Goal: Check status: Check status

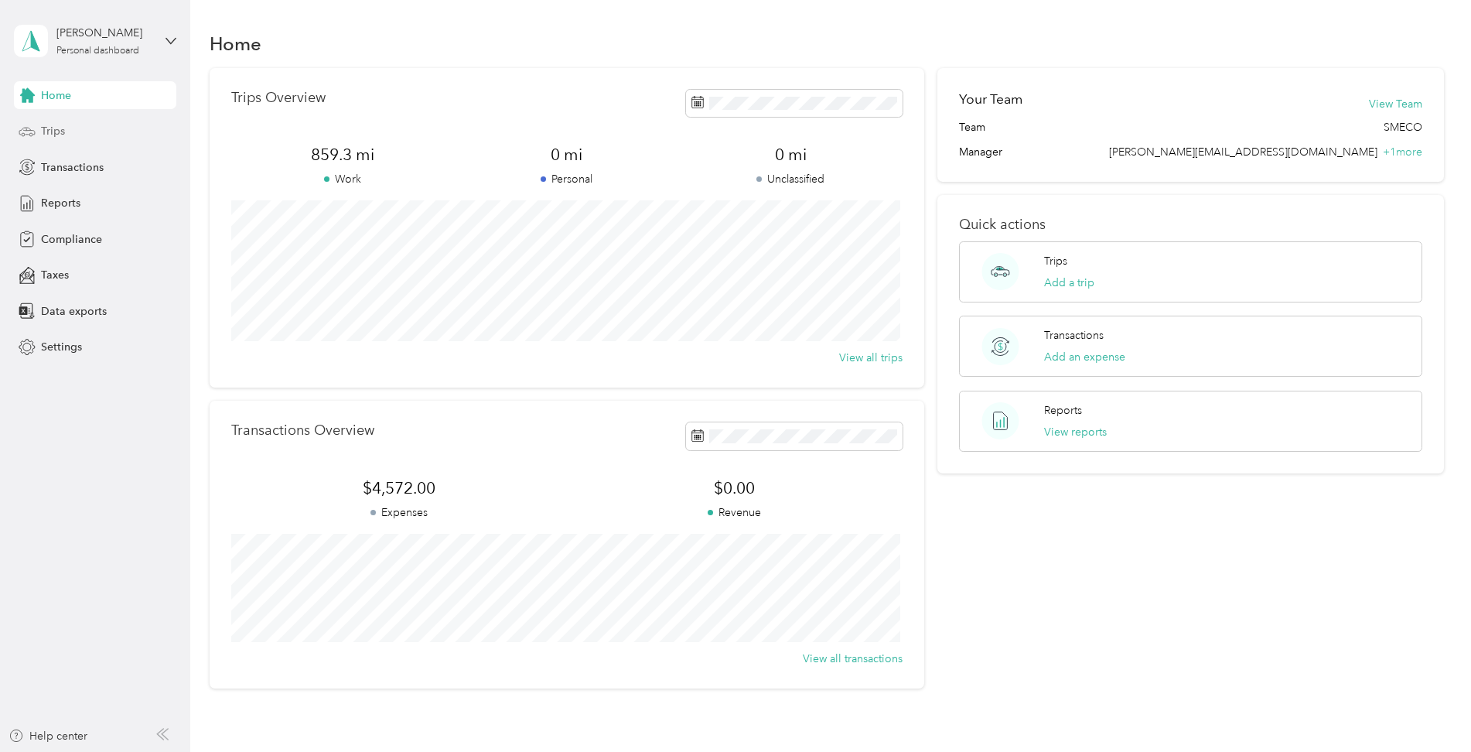
click at [61, 128] on span "Trips" at bounding box center [53, 131] width 24 height 16
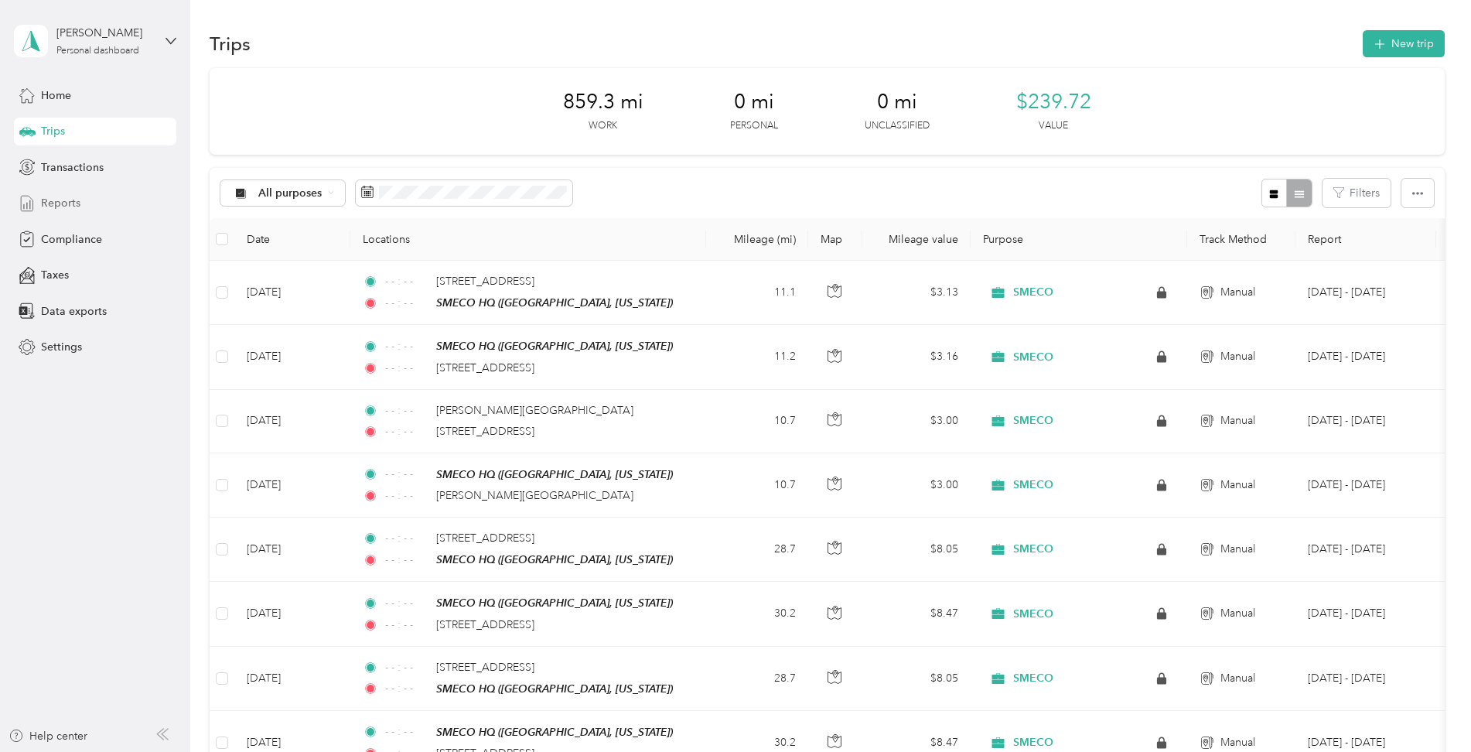
click at [65, 199] on span "Reports" at bounding box center [60, 203] width 39 height 16
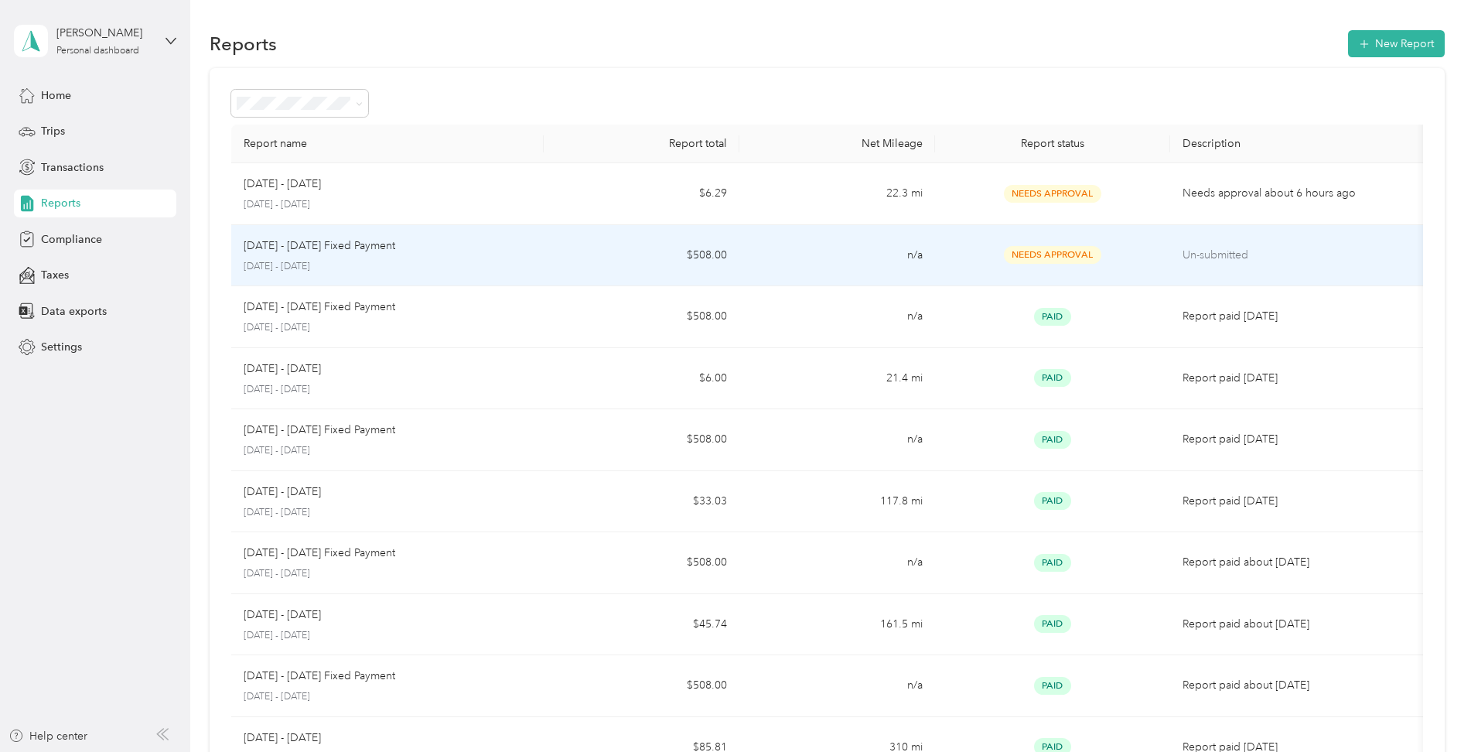
click at [322, 251] on p "[DATE] - [DATE] Fixed Payment" at bounding box center [320, 245] width 152 height 17
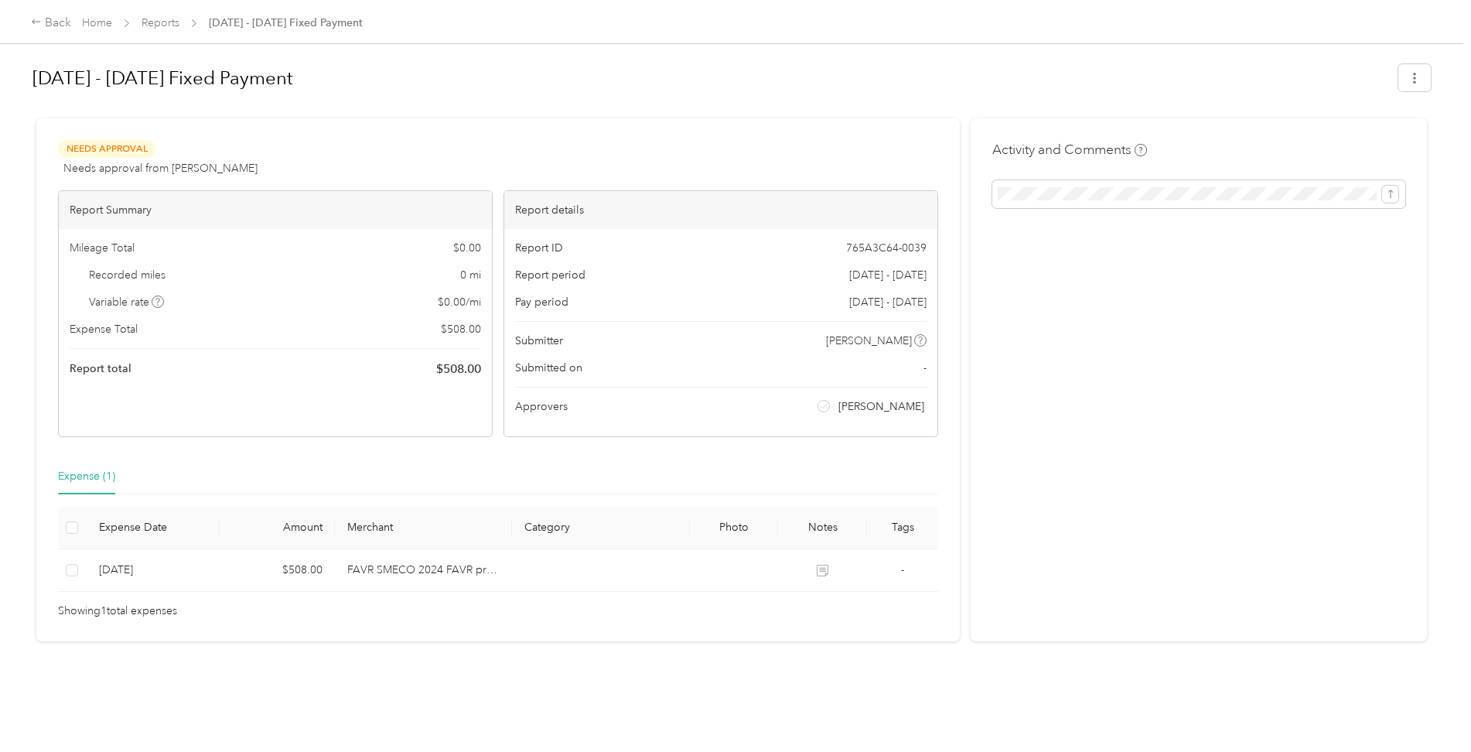
click at [78, 536] on th at bounding box center [72, 527] width 29 height 43
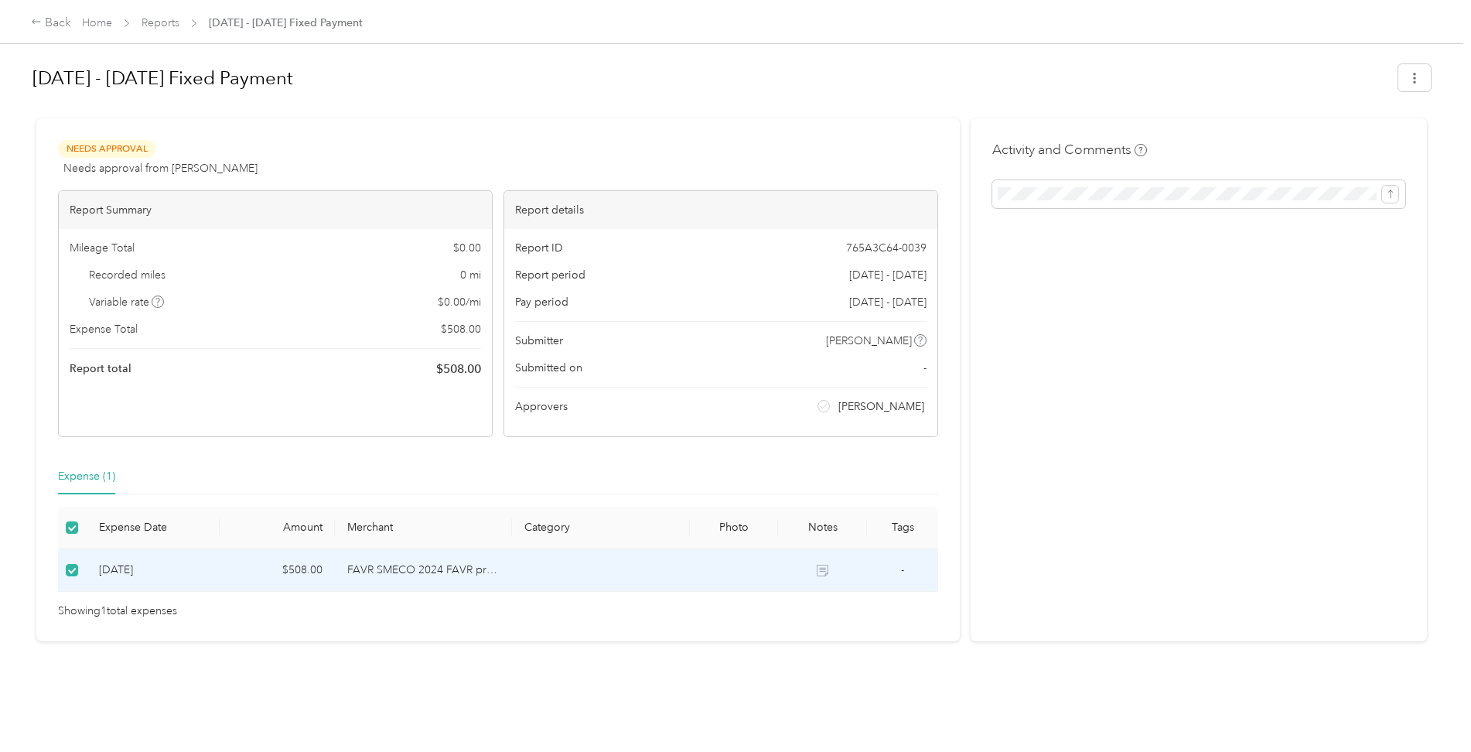
click at [533, 68] on h1 "[DATE] - [DATE] Fixed Payment" at bounding box center [709, 78] width 1355 height 37
